Goal: Task Accomplishment & Management: Complete application form

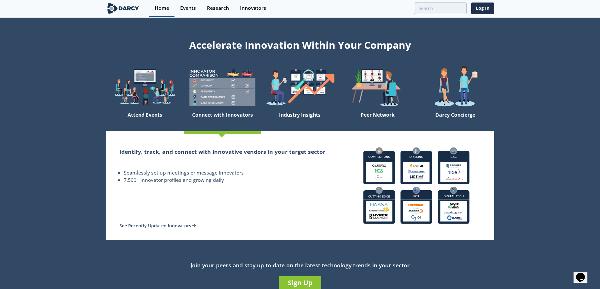
click at [159, 8] on div "Home" at bounding box center [162, 8] width 14 height 5
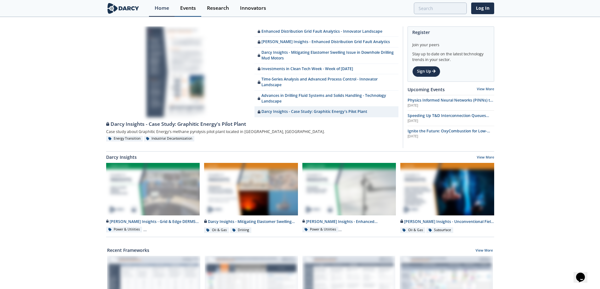
click at [190, 7] on div "Events" at bounding box center [188, 8] width 16 height 5
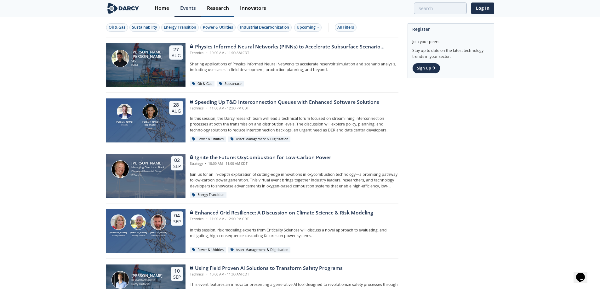
click at [217, 6] on div "Research" at bounding box center [218, 8] width 22 height 5
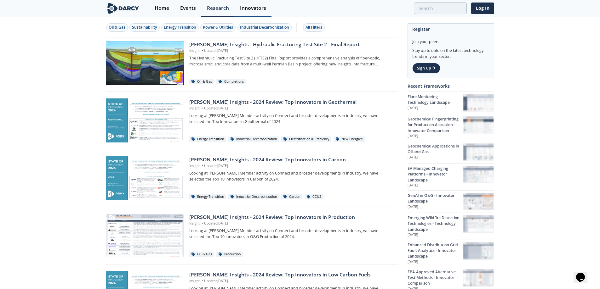
click at [247, 8] on div "Innovators" at bounding box center [253, 8] width 26 height 5
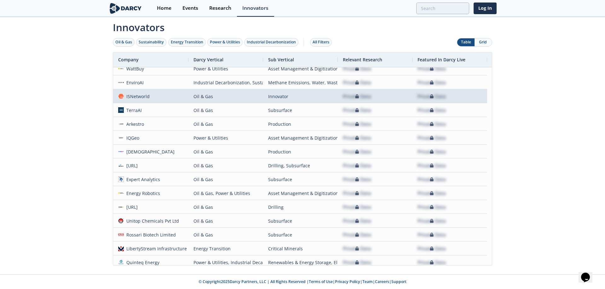
scroll to position [162, 0]
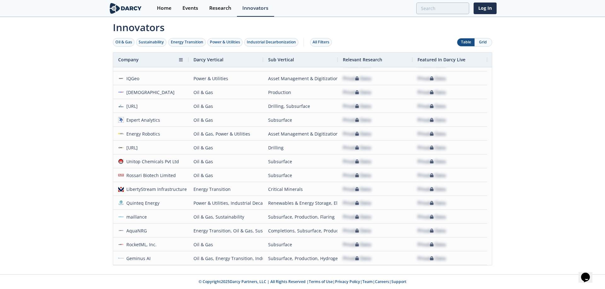
click at [131, 59] on span "Company" at bounding box center [128, 60] width 20 height 6
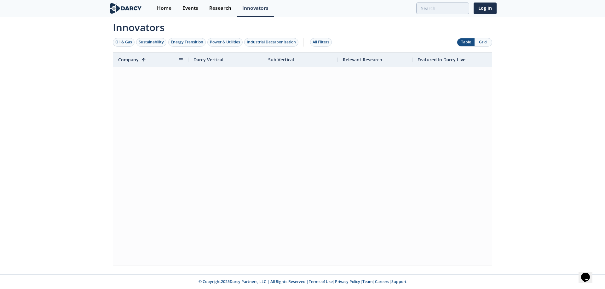
scroll to position [0, 0]
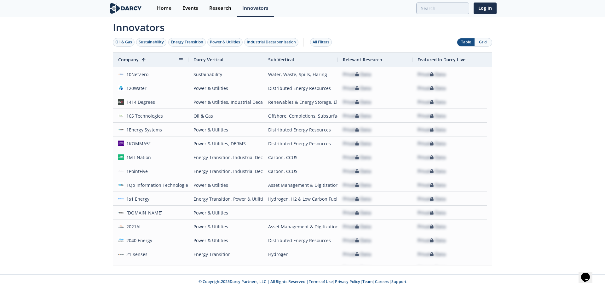
click at [131, 59] on span "Company" at bounding box center [128, 60] width 20 height 6
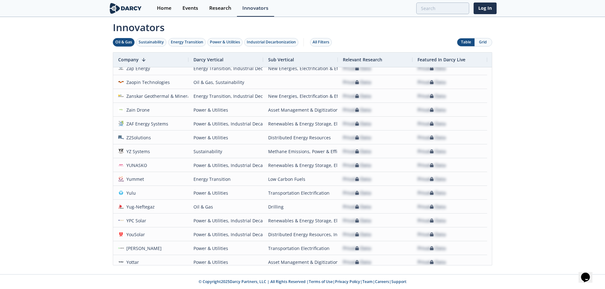
click at [124, 45] on div "Oil & Gas" at bounding box center [123, 42] width 17 height 6
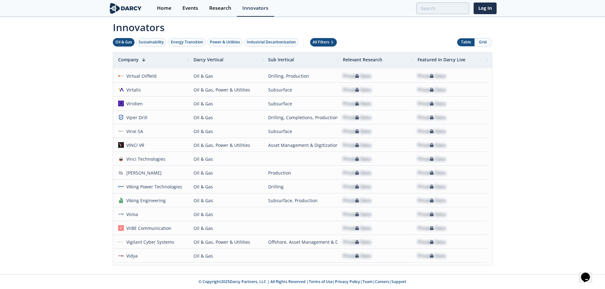
click at [332, 41] on span "5" at bounding box center [332, 42] width 4 height 4
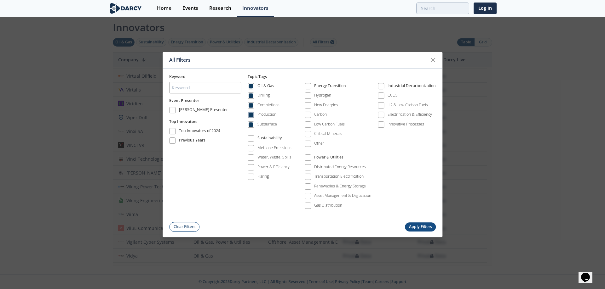
click at [251, 114] on span at bounding box center [250, 115] width 4 height 4
click at [251, 106] on span at bounding box center [250, 105] width 4 height 4
click at [251, 97] on span at bounding box center [250, 96] width 4 height 4
click at [254, 85] on span at bounding box center [251, 86] width 6 height 6
click at [252, 123] on span at bounding box center [250, 125] width 4 height 4
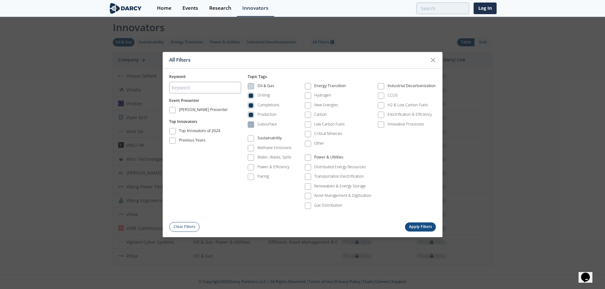
drag, startPoint x: 252, startPoint y: 125, endPoint x: 253, endPoint y: 122, distance: 3.3
click at [252, 124] on span at bounding box center [250, 125] width 4 height 4
click at [252, 113] on span at bounding box center [250, 115] width 4 height 4
click at [251, 104] on span at bounding box center [250, 105] width 4 height 4
drag, startPoint x: 251, startPoint y: 96, endPoint x: 254, endPoint y: 98, distance: 3.6
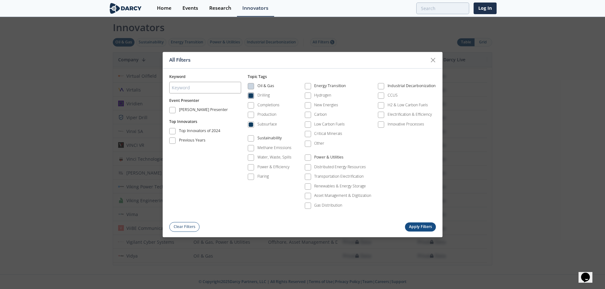
click at [252, 96] on span at bounding box center [250, 96] width 4 height 4
click at [418, 224] on button "Apply Filters" at bounding box center [420, 227] width 31 height 9
click at [420, 228] on button "Apply Filters" at bounding box center [420, 227] width 31 height 9
click at [423, 226] on button "Apply Filters" at bounding box center [420, 227] width 31 height 9
click at [530, 199] on div "All Filters Keyword Event Presenter Darcy Presenter Top Innovators Top Innovato…" at bounding box center [302, 144] width 605 height 289
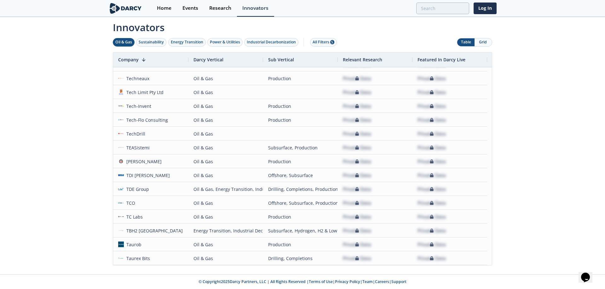
click at [485, 43] on button "Grid" at bounding box center [482, 42] width 17 height 8
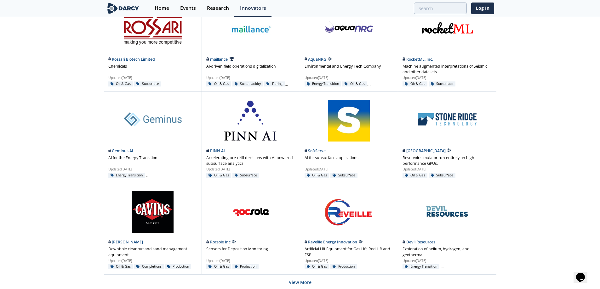
scroll to position [360, 0]
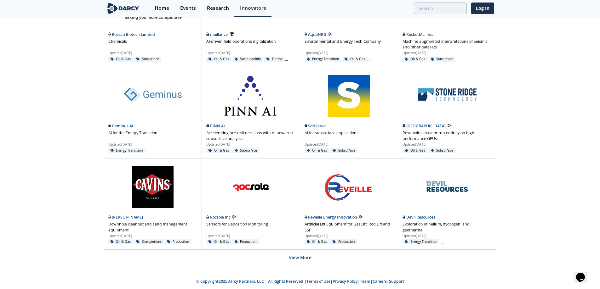
click at [132, 7] on img at bounding box center [123, 8] width 34 height 11
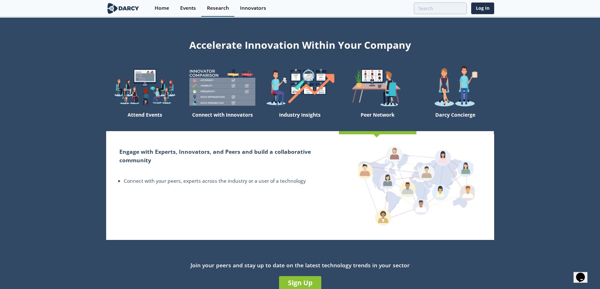
drag, startPoint x: 192, startPoint y: 8, endPoint x: 218, endPoint y: 6, distance: 25.6
click at [193, 8] on div "Events" at bounding box center [188, 8] width 16 height 5
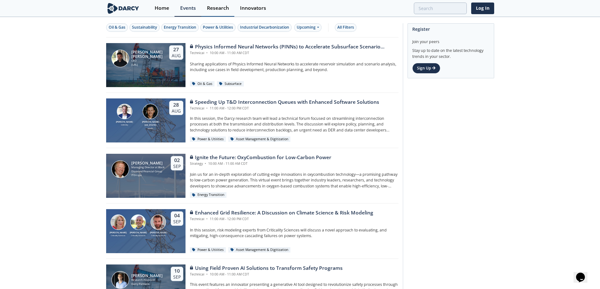
click at [218, 6] on div "Research" at bounding box center [218, 8] width 22 height 5
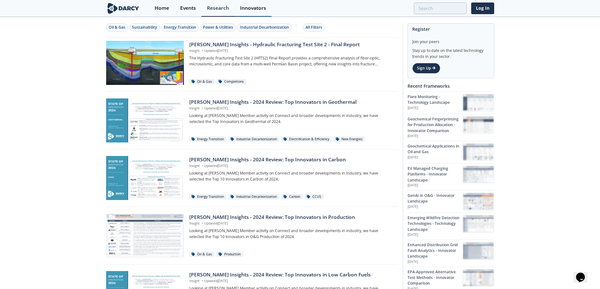
click at [247, 9] on div "Innovators" at bounding box center [253, 8] width 26 height 5
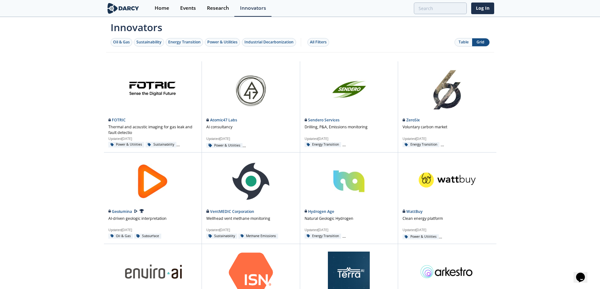
click at [459, 42] on button "Table" at bounding box center [463, 42] width 17 height 8
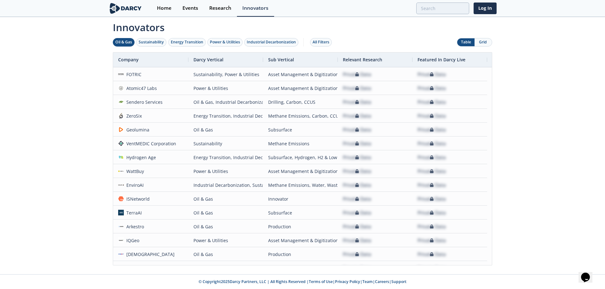
click at [120, 43] on div "Oil & Gas" at bounding box center [123, 42] width 17 height 6
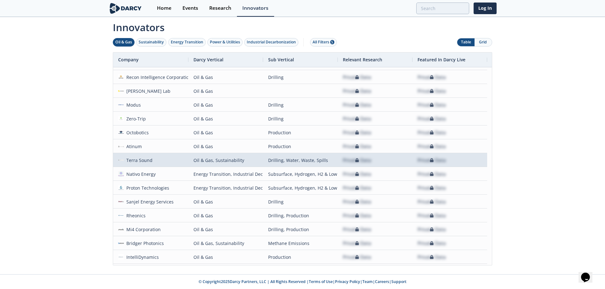
scroll to position [667, 0]
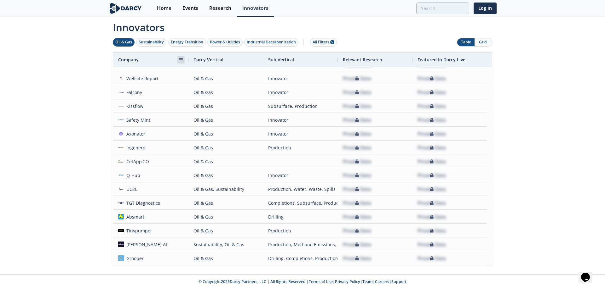
click at [182, 58] on span at bounding box center [180, 59] width 5 height 5
click at [201, 82] on input "Filter Value" at bounding box center [213, 83] width 62 height 12
type input "nu"
click at [228, 102] on button "Apply" at bounding box center [232, 100] width 23 height 12
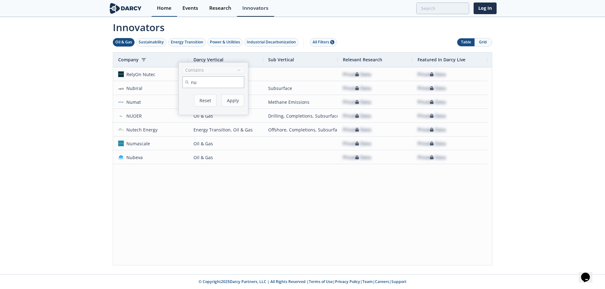
click at [168, 7] on div "Home" at bounding box center [164, 8] width 14 height 5
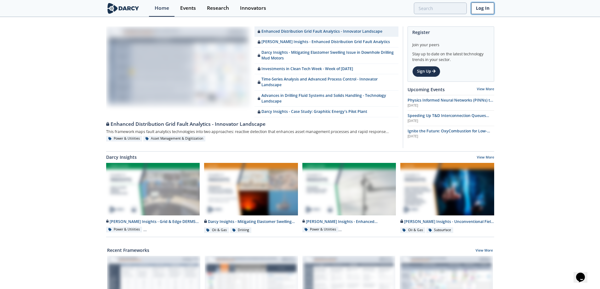
click at [474, 8] on link "Log In" at bounding box center [482, 9] width 23 height 12
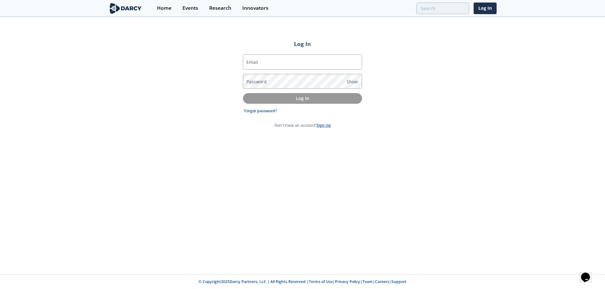
click at [329, 127] on link "Sign Up" at bounding box center [324, 125] width 14 height 5
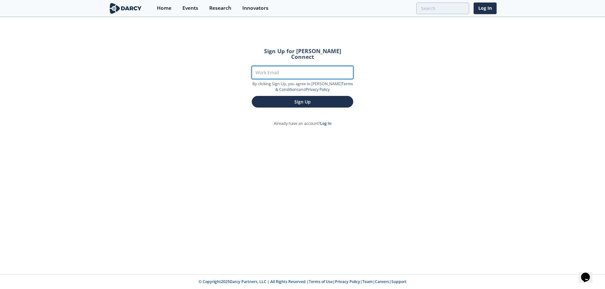
click at [288, 67] on input "Work Email" at bounding box center [302, 72] width 101 height 13
type input "[EMAIL_ADDRESS][DOMAIN_NAME]"
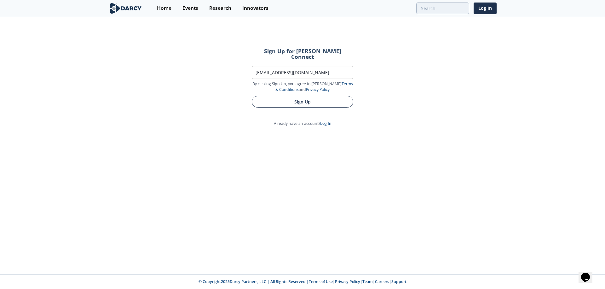
click at [311, 96] on button "Sign Up" at bounding box center [302, 102] width 101 height 12
click at [296, 96] on button "Sign Up" at bounding box center [302, 102] width 101 height 12
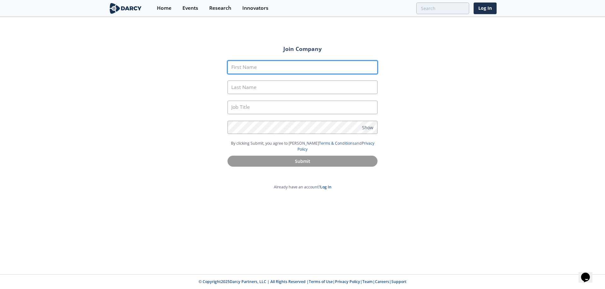
click at [261, 64] on input "First Name" at bounding box center [302, 68] width 150 height 14
type input "Steve"
type input "Roth"
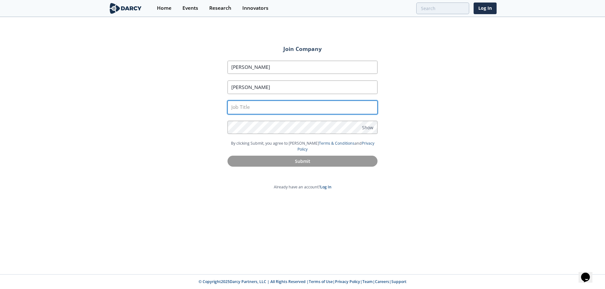
click at [274, 105] on input "text" at bounding box center [302, 108] width 150 height 14
type input "President & CEO"
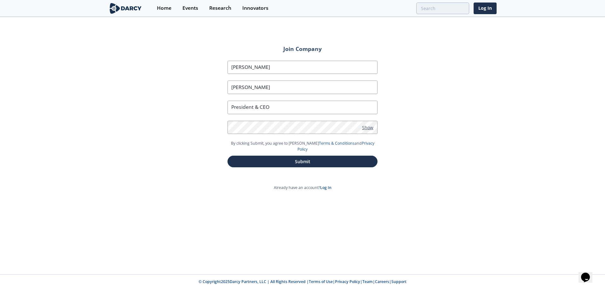
click at [366, 127] on span "Show" at bounding box center [367, 127] width 11 height 7
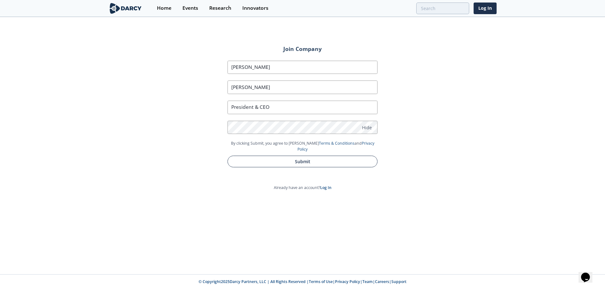
click at [305, 156] on button "Submit" at bounding box center [302, 162] width 150 height 12
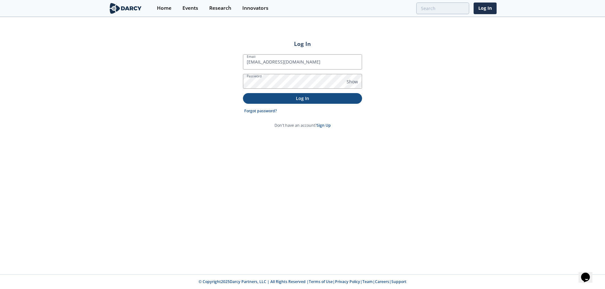
click at [301, 97] on p "Log In" at bounding box center [302, 98] width 110 height 7
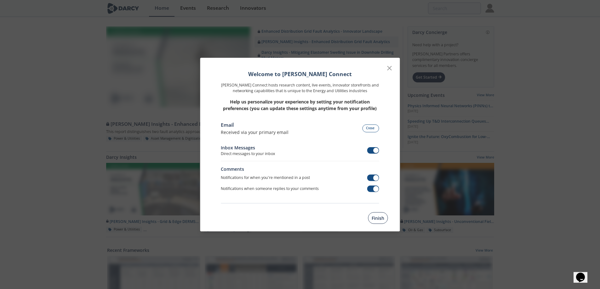
click at [374, 217] on button "Finish" at bounding box center [378, 219] width 20 height 12
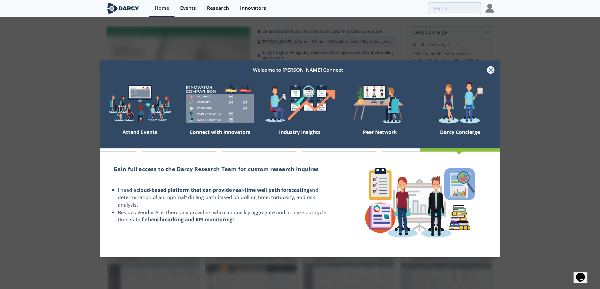
click at [490, 67] on icon at bounding box center [491, 70] width 8 height 8
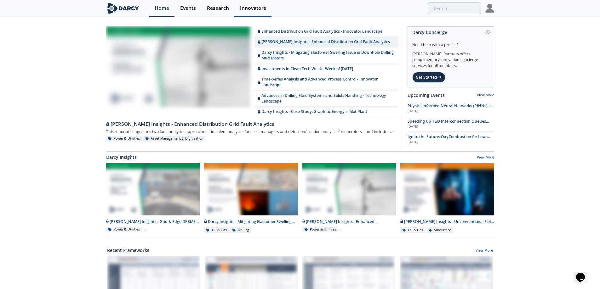
click at [243, 7] on div "Innovators" at bounding box center [253, 8] width 26 height 5
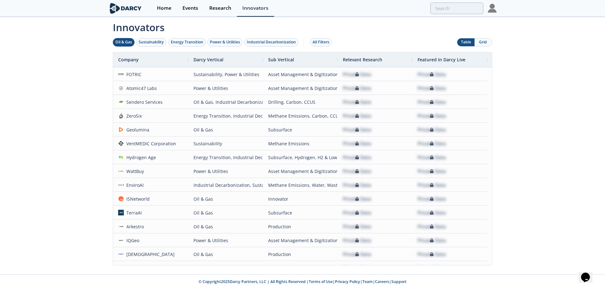
click at [130, 41] on div "Oil & Gas" at bounding box center [123, 42] width 17 height 6
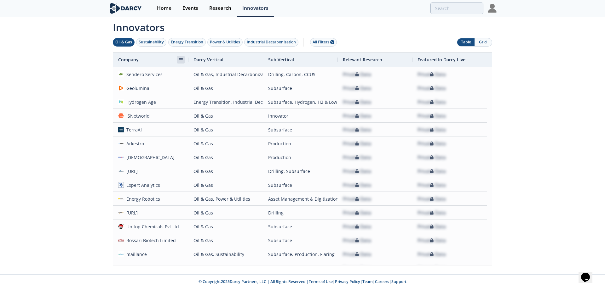
click at [180, 61] on span at bounding box center [180, 59] width 5 height 5
type input "[PERSON_NAME]"
click at [230, 102] on button "Apply" at bounding box center [232, 100] width 23 height 12
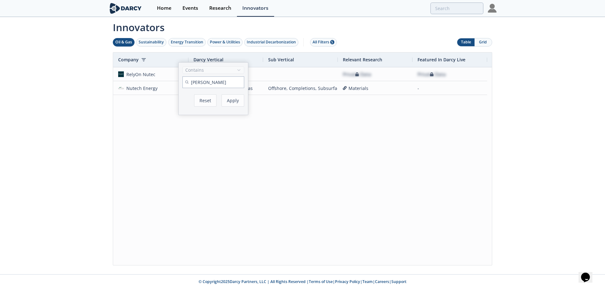
click at [68, 204] on div "Innovators Oil & Gas Sustainability Energy Transition Power & Utilities Industr…" at bounding box center [302, 146] width 605 height 257
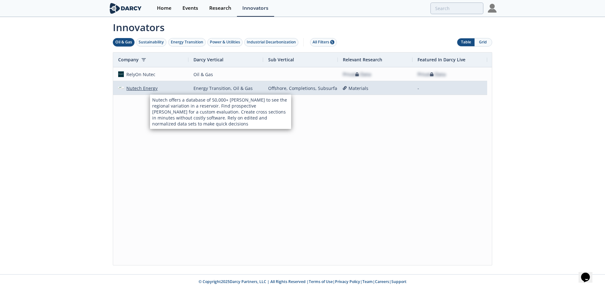
click at [150, 89] on div "Nutech Energy" at bounding box center [141, 89] width 34 height 14
